Goal: Use online tool/utility: Utilize a website feature to perform a specific function

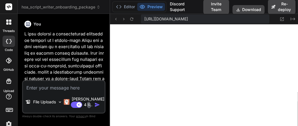
type textarea "x"
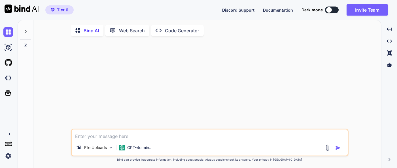
type textarea "x"
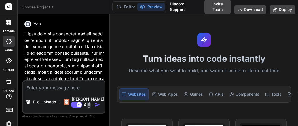
type textarea "x"
